Goal: Use online tool/utility: Utilize a website feature to perform a specific function

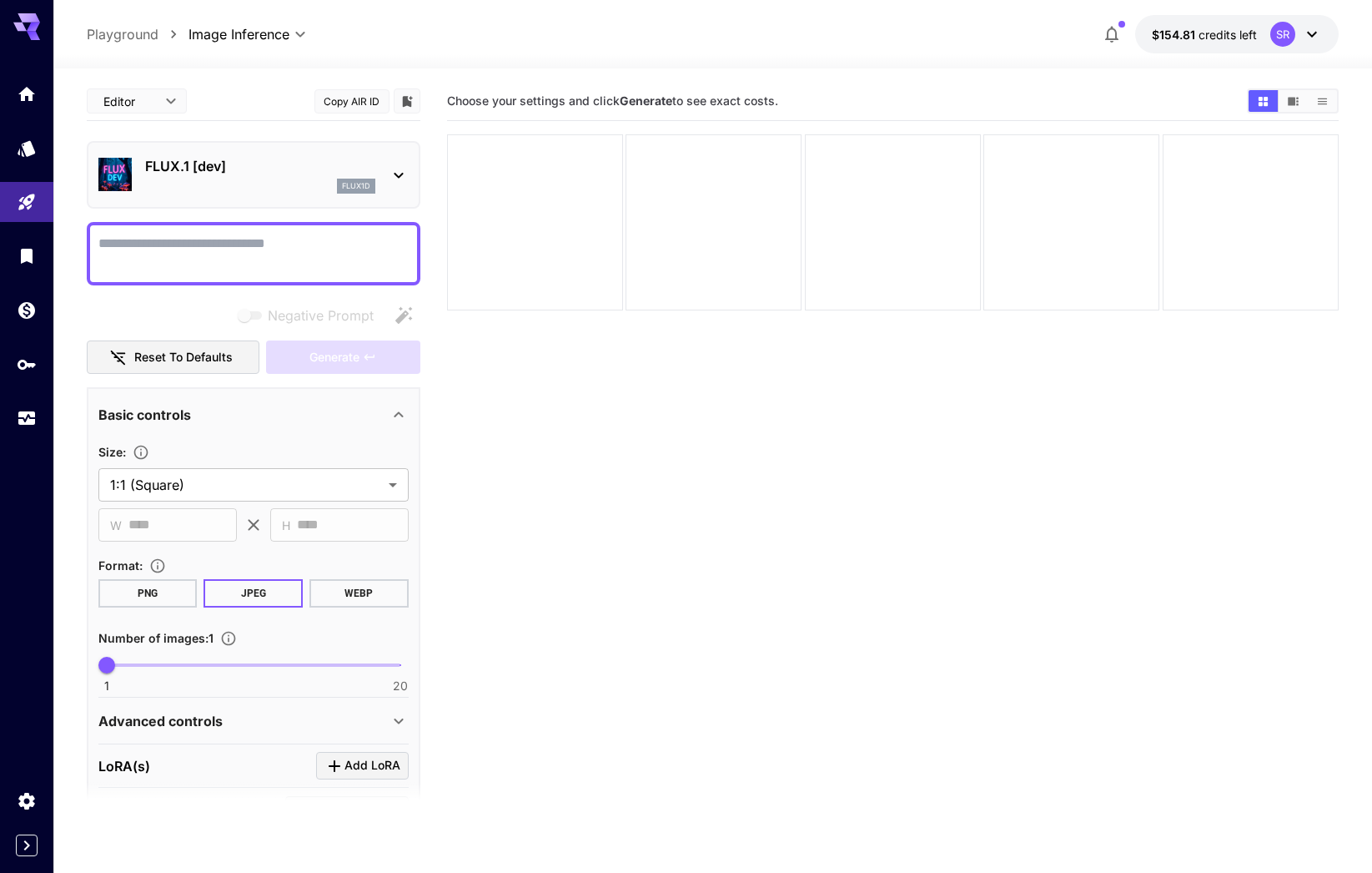
click at [324, 185] on div "flux1d" at bounding box center [260, 186] width 230 height 15
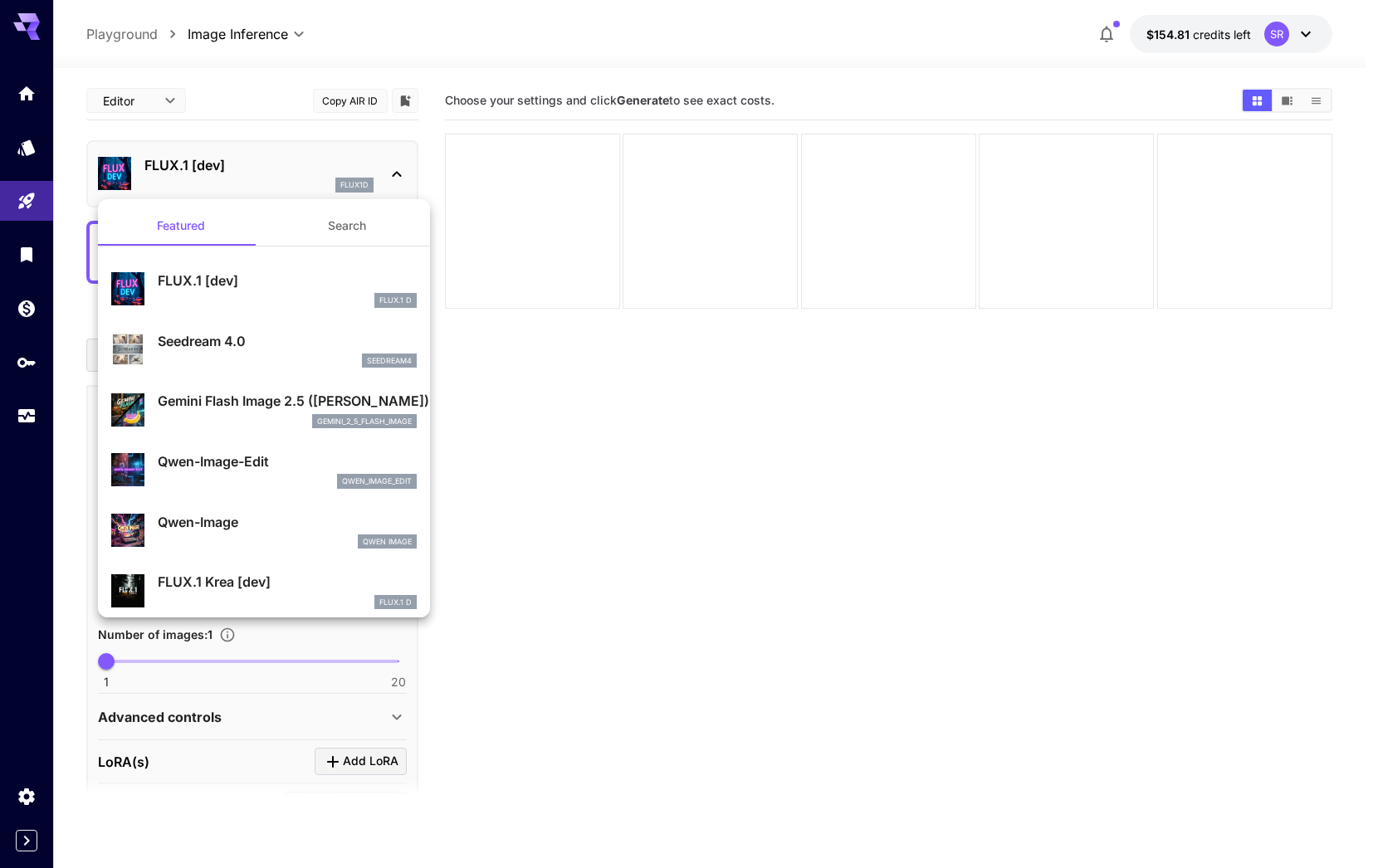
click at [31, 205] on div at bounding box center [689, 434] width 1378 height 868
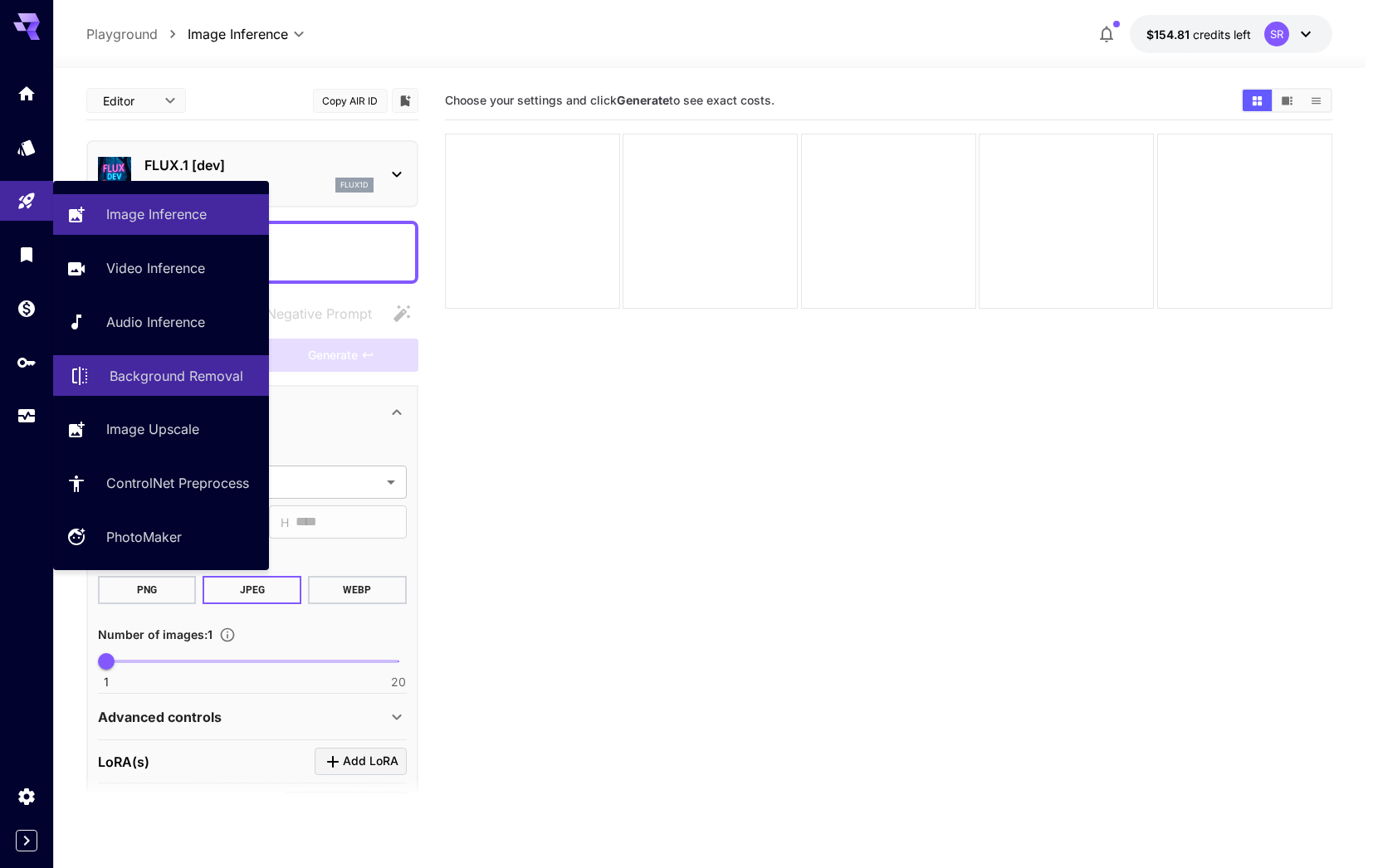
click at [185, 383] on p "Background Removal" at bounding box center [176, 375] width 134 height 20
type input "**********"
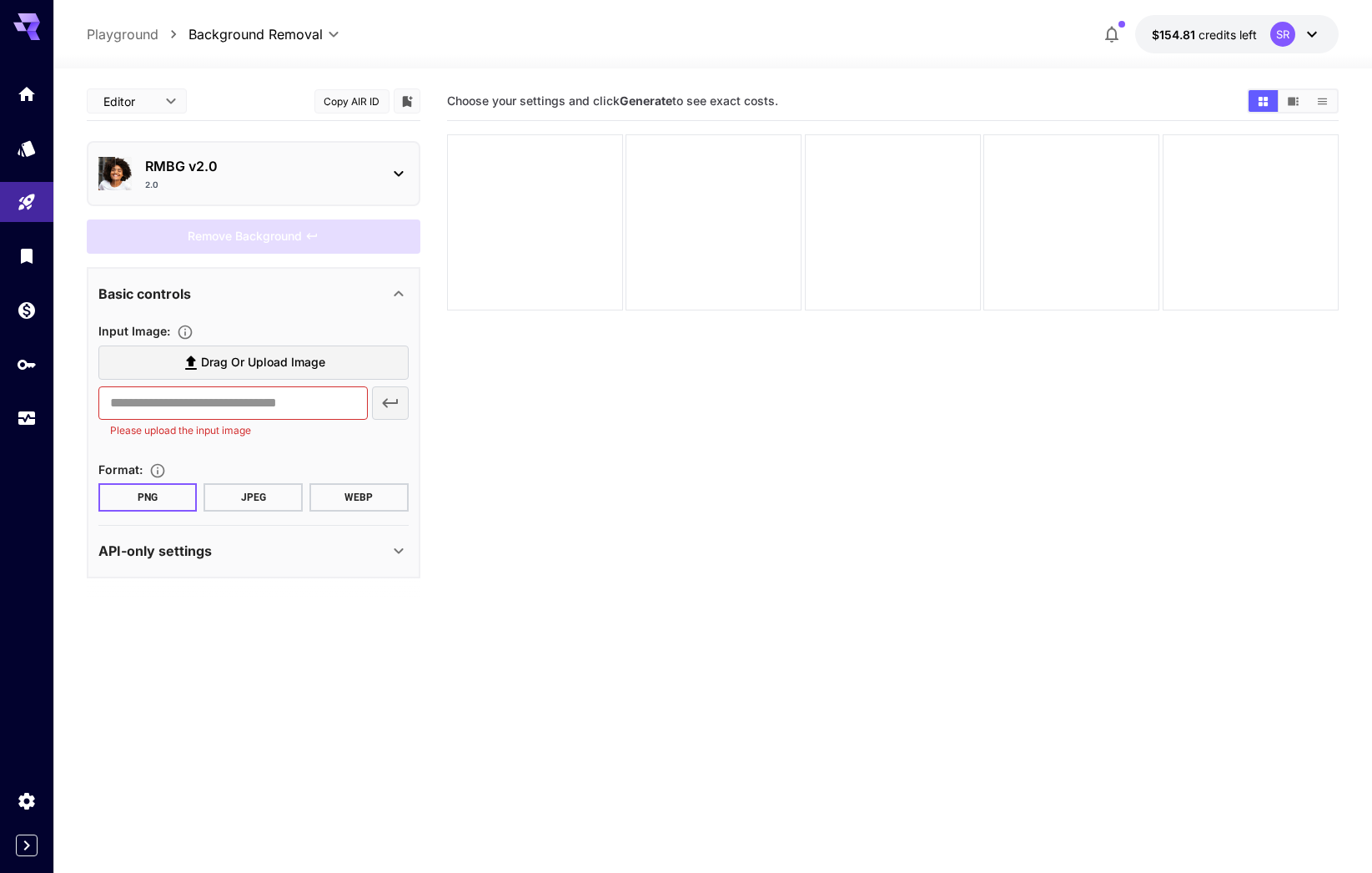
click at [232, 178] on div "2.0" at bounding box center [260, 184] width 230 height 12
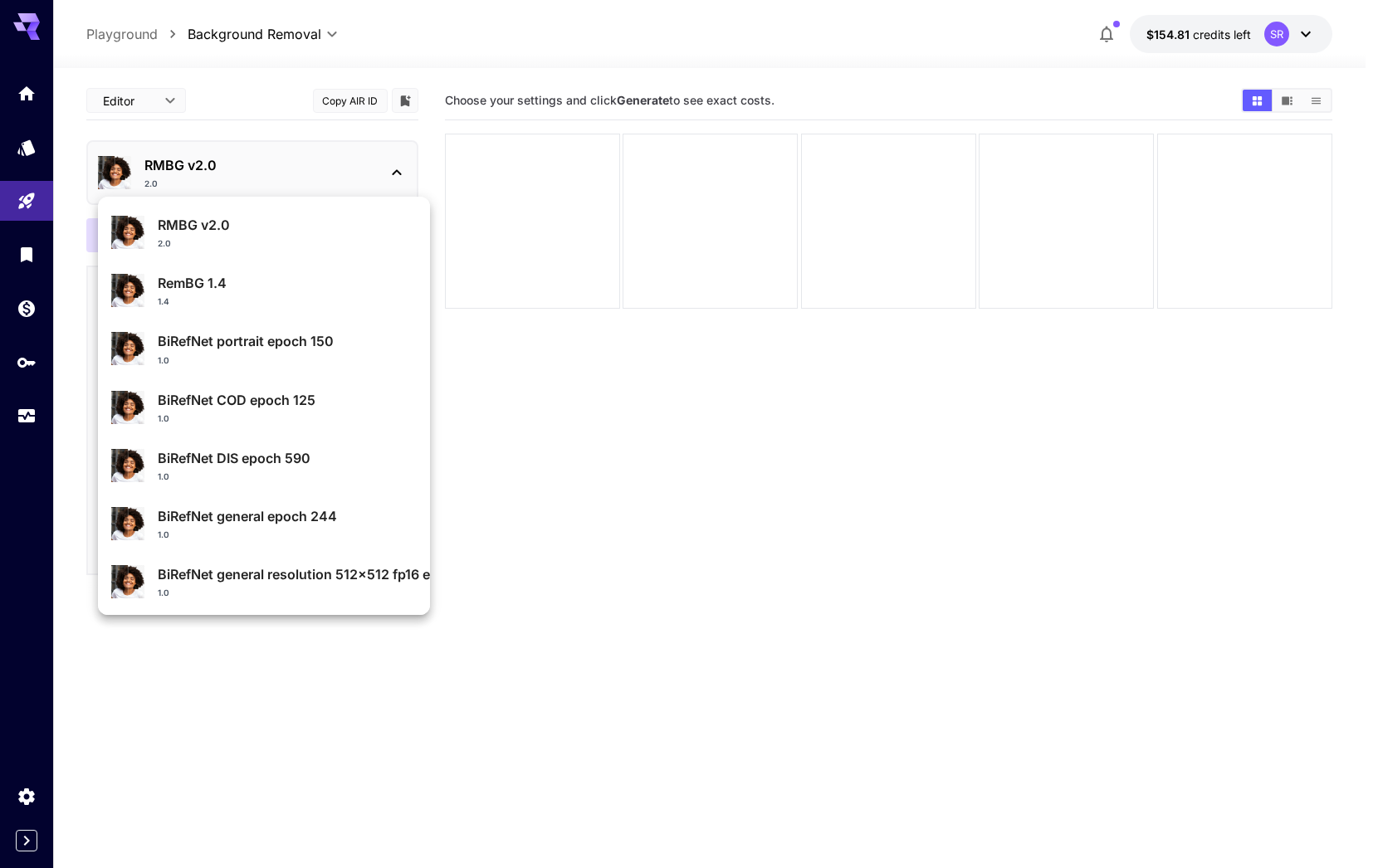
click at [212, 66] on div at bounding box center [689, 434] width 1378 height 868
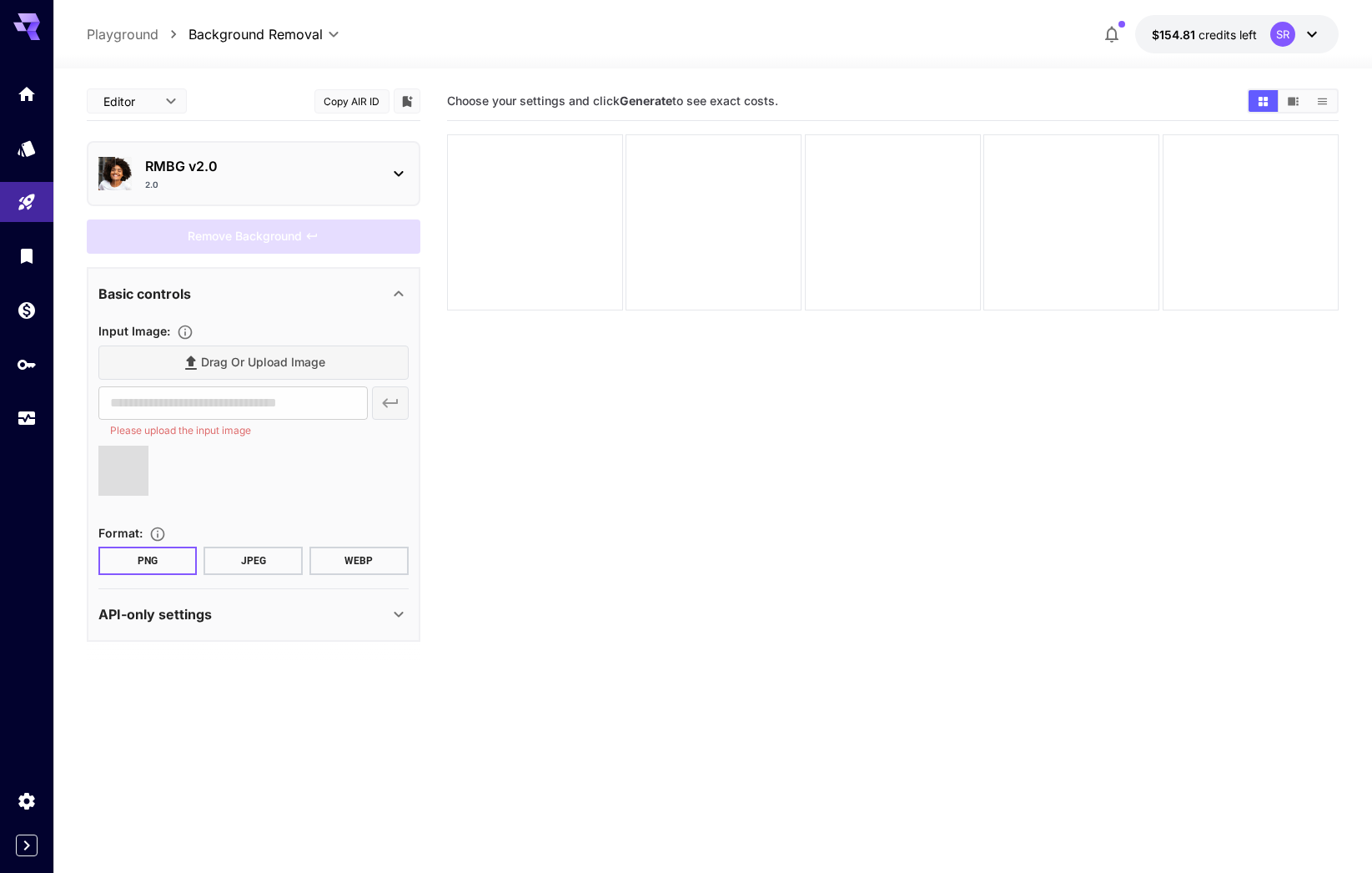
type input "**********"
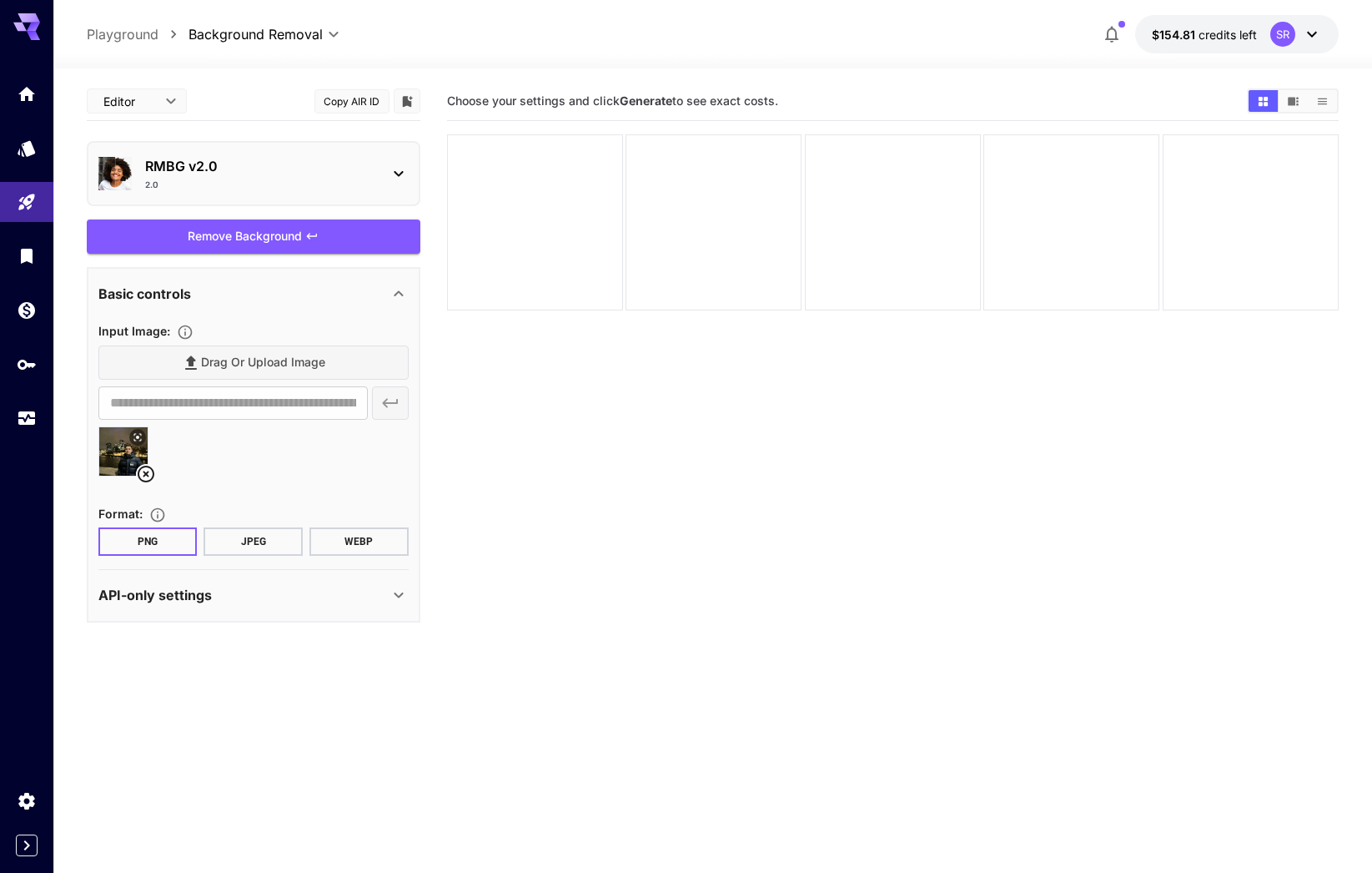
click at [251, 545] on button "JPEG" at bounding box center [253, 542] width 99 height 28
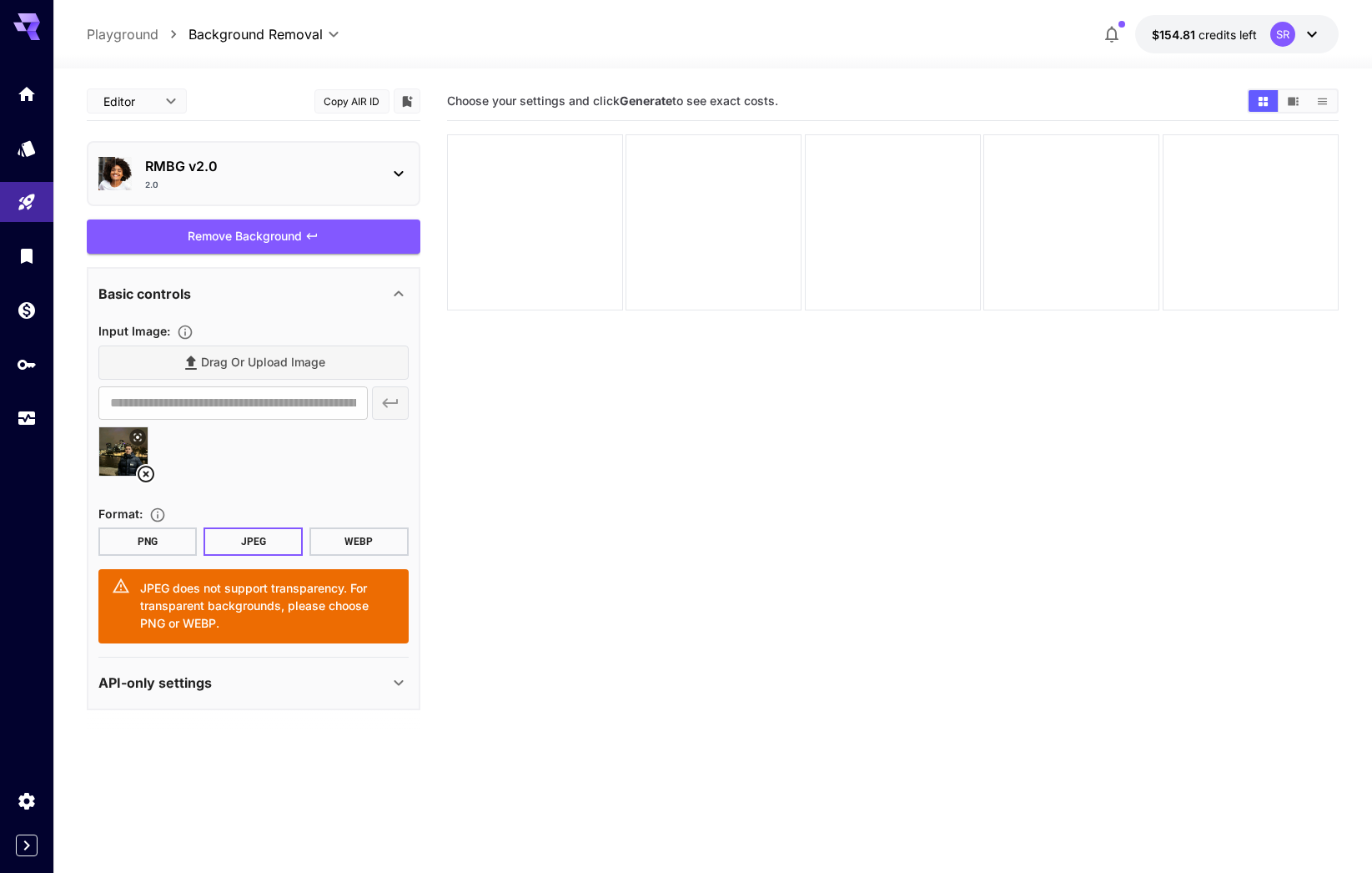
click at [173, 541] on button "PNG" at bounding box center [148, 542] width 99 height 28
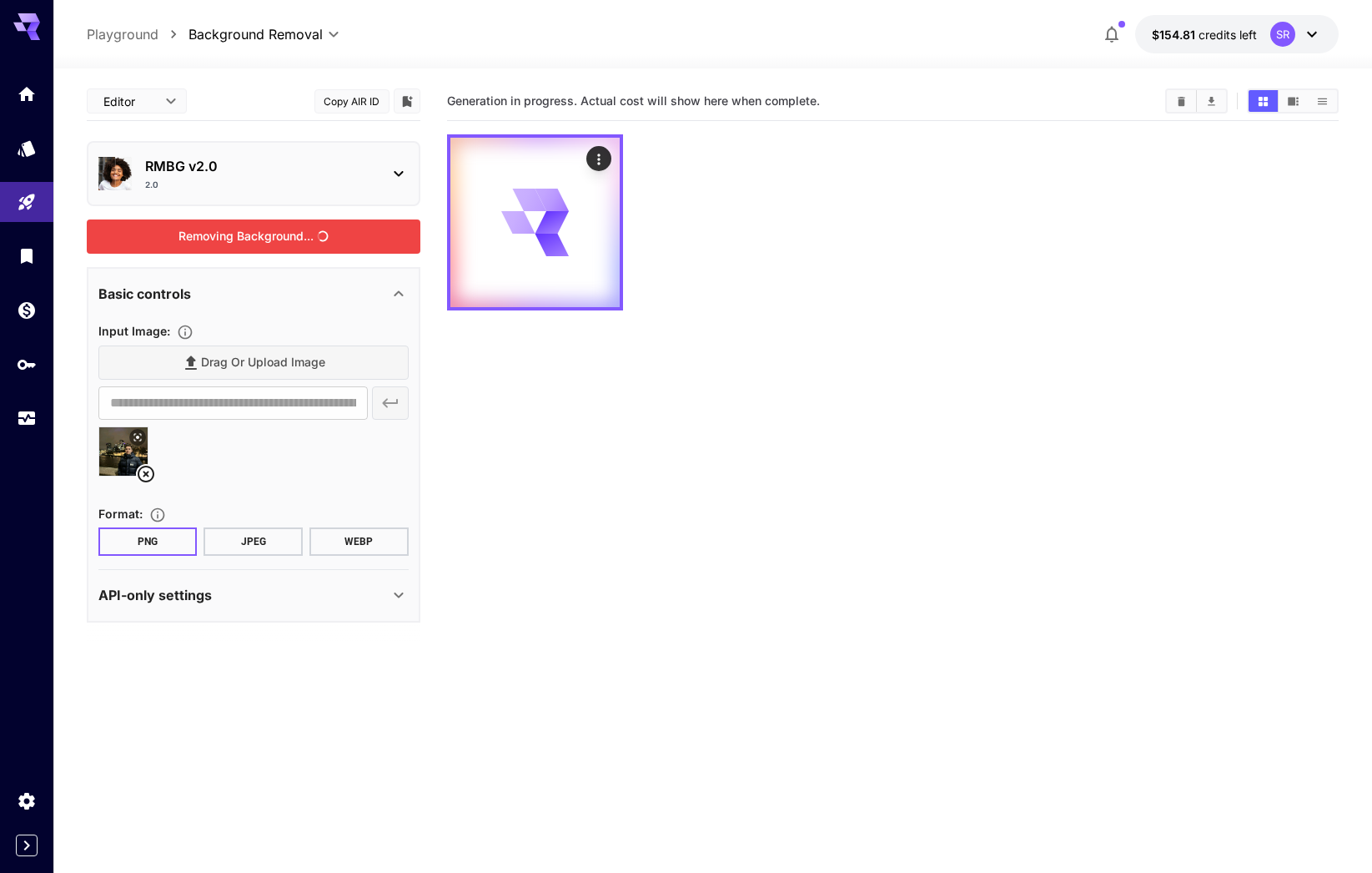
click at [300, 240] on div "Removing Background..." at bounding box center [254, 237] width 334 height 34
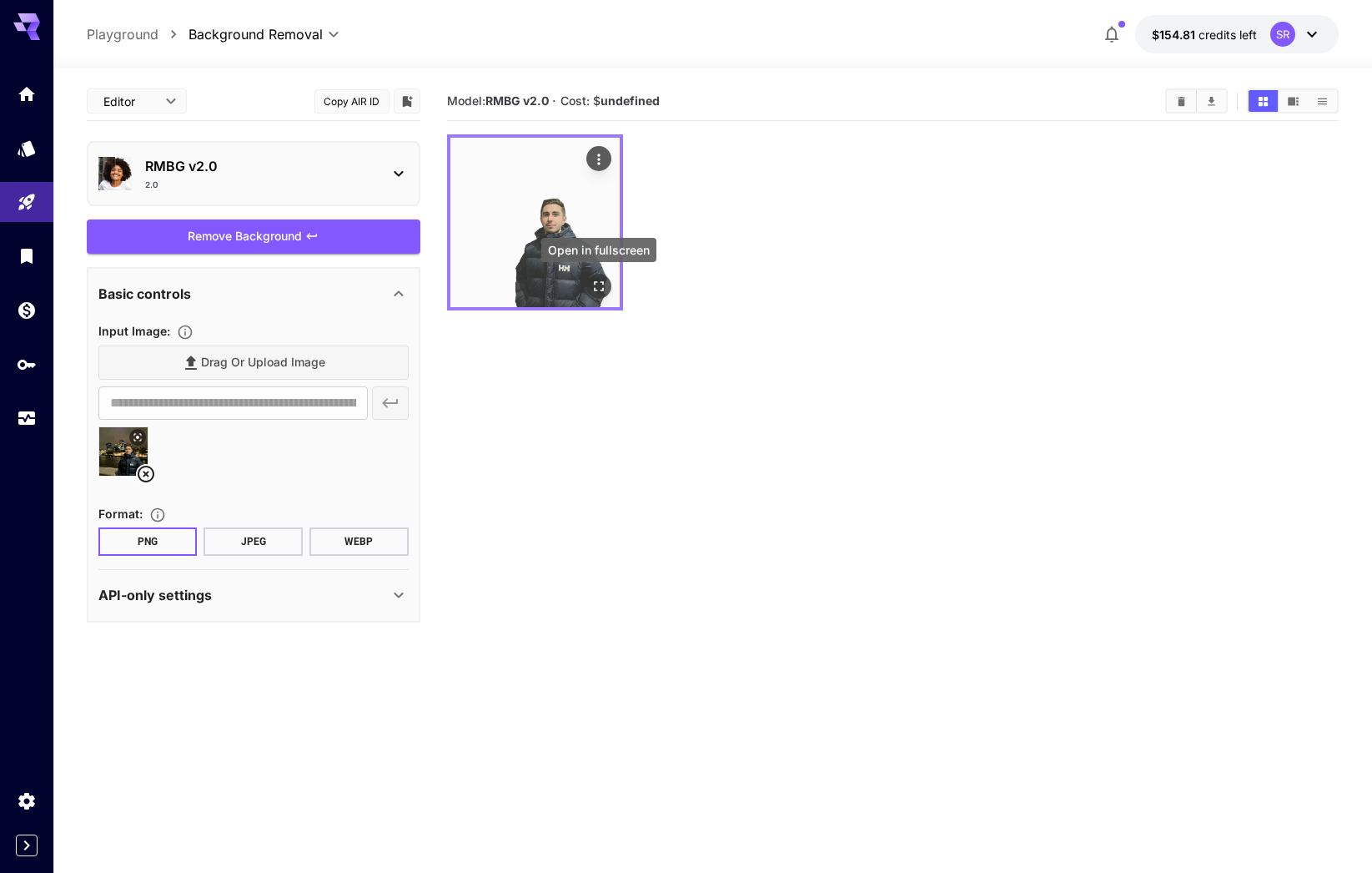
click at [602, 292] on icon "Open in fullscreen" at bounding box center [599, 286] width 17 height 17
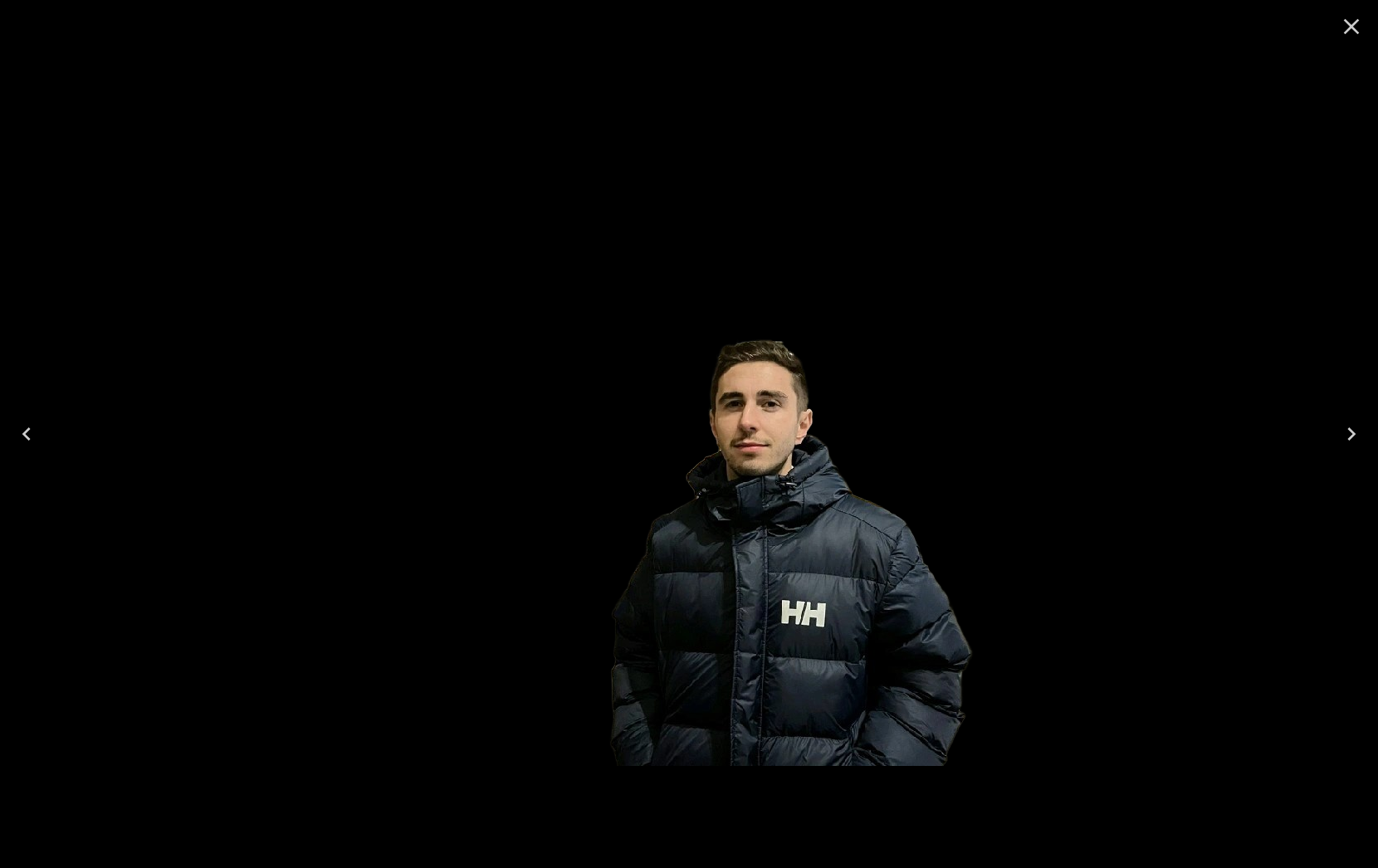
click at [599, 290] on img at bounding box center [689, 434] width 664 height 663
click at [1352, 20] on icon "Close" at bounding box center [1351, 26] width 26 height 26
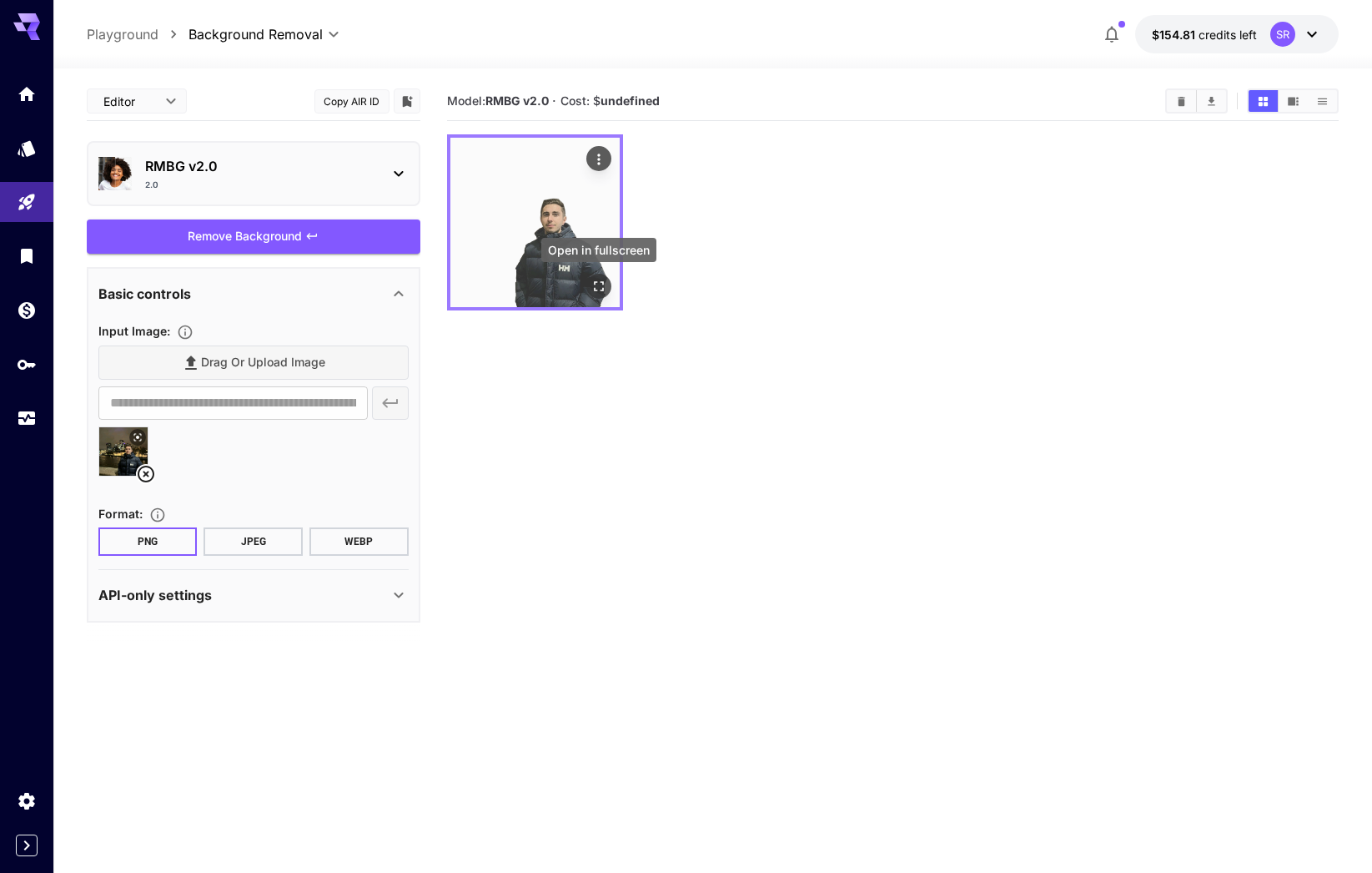
click at [599, 297] on button "Open in fullscreen" at bounding box center [599, 286] width 25 height 25
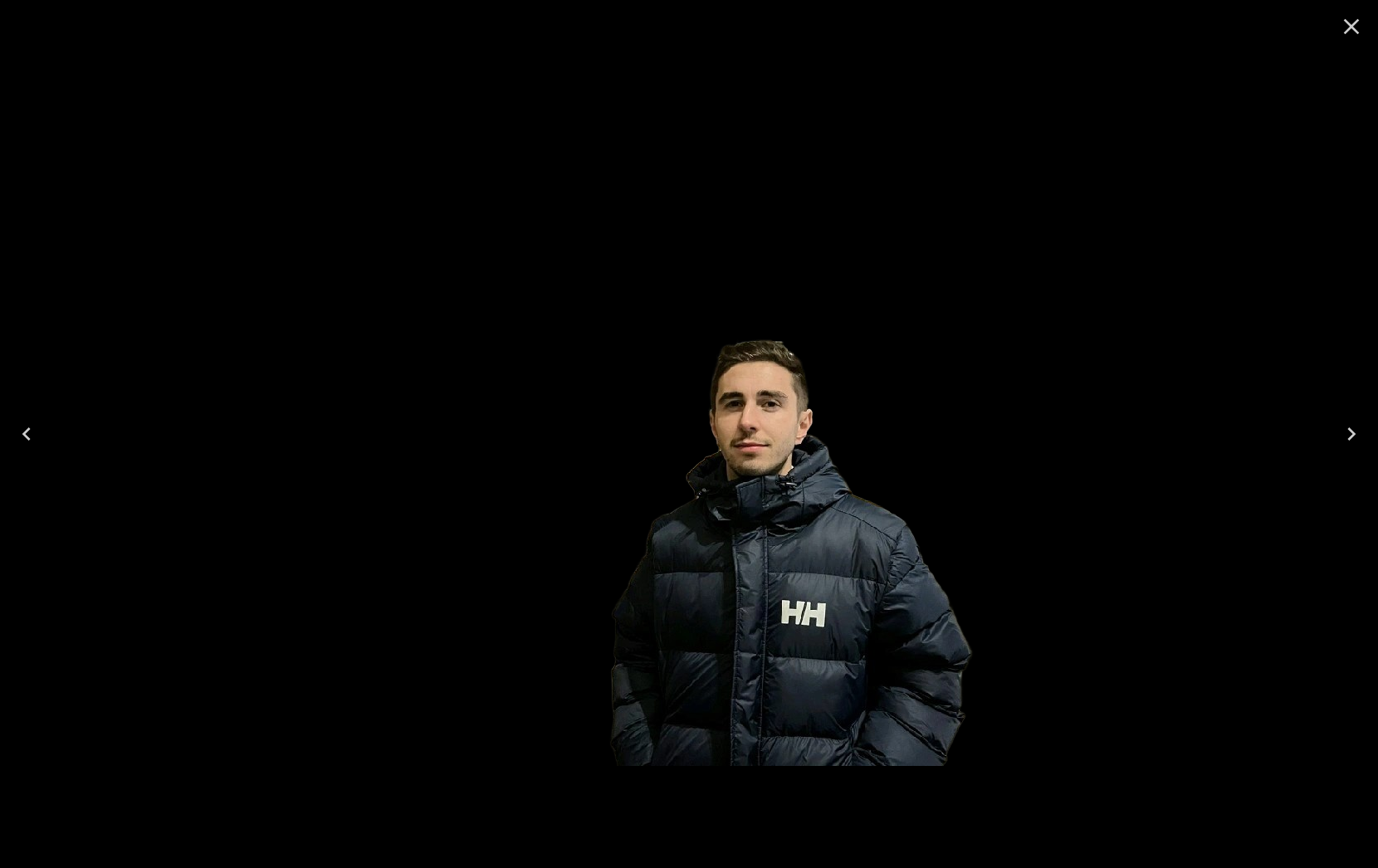
click at [1357, 28] on icon "Close" at bounding box center [1351, 26] width 26 height 26
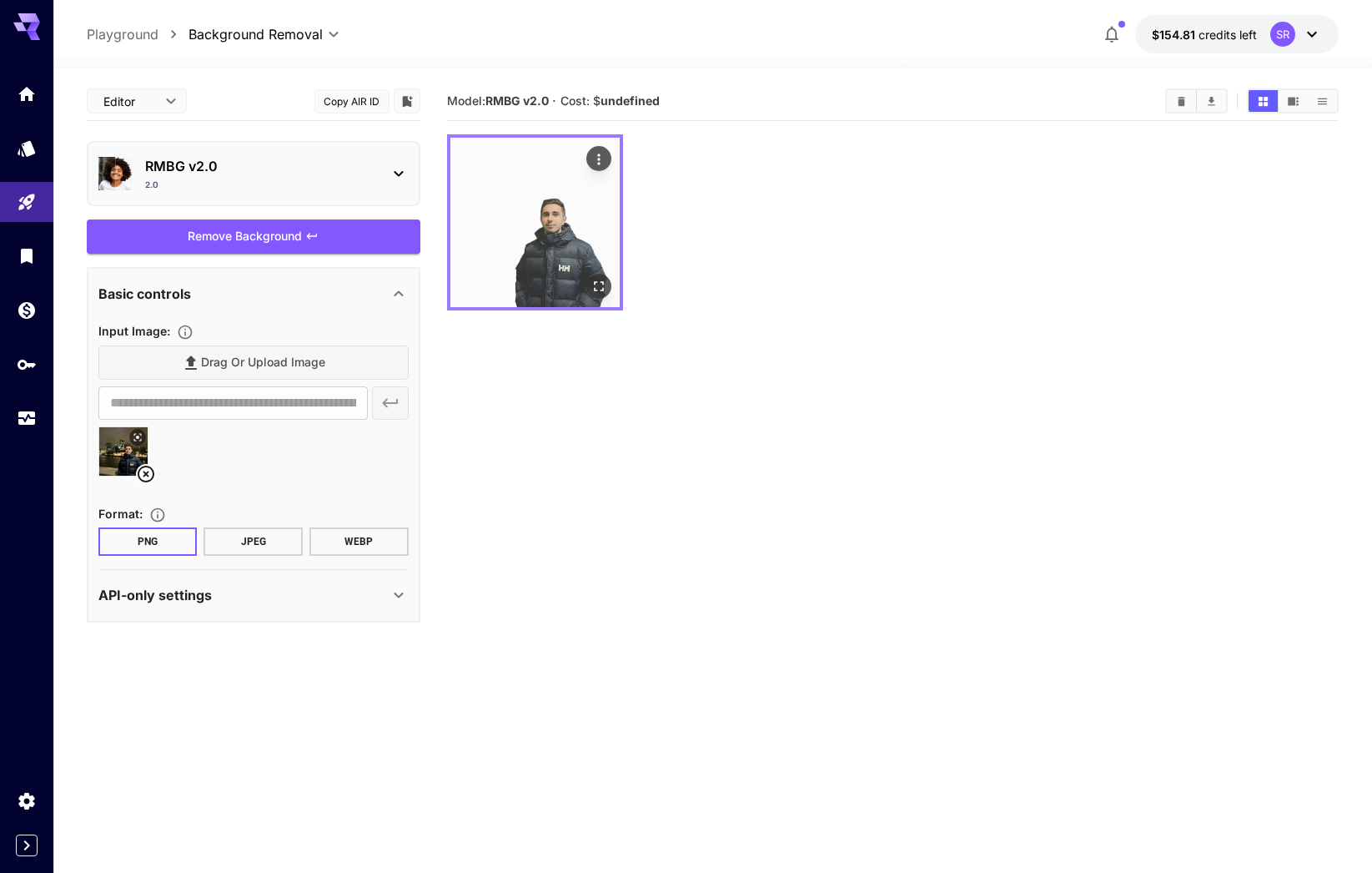
click at [530, 213] on img at bounding box center [534, 222] width 170 height 170
click at [597, 282] on icon "Open in fullscreen" at bounding box center [599, 286] width 17 height 17
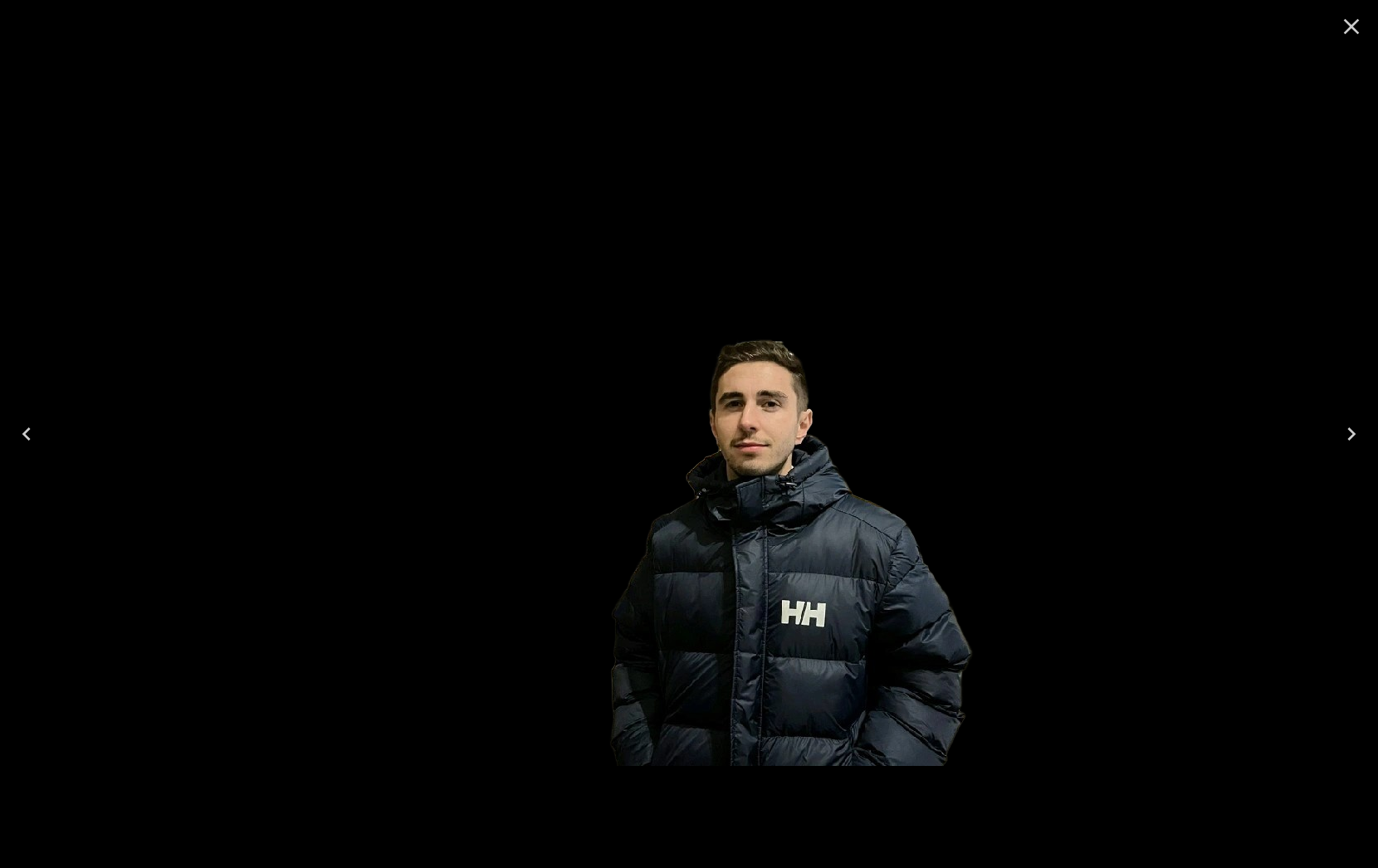
click at [1352, 31] on icon "Close" at bounding box center [1351, 26] width 26 height 26
